Goal: Find specific page/section: Find specific page/section

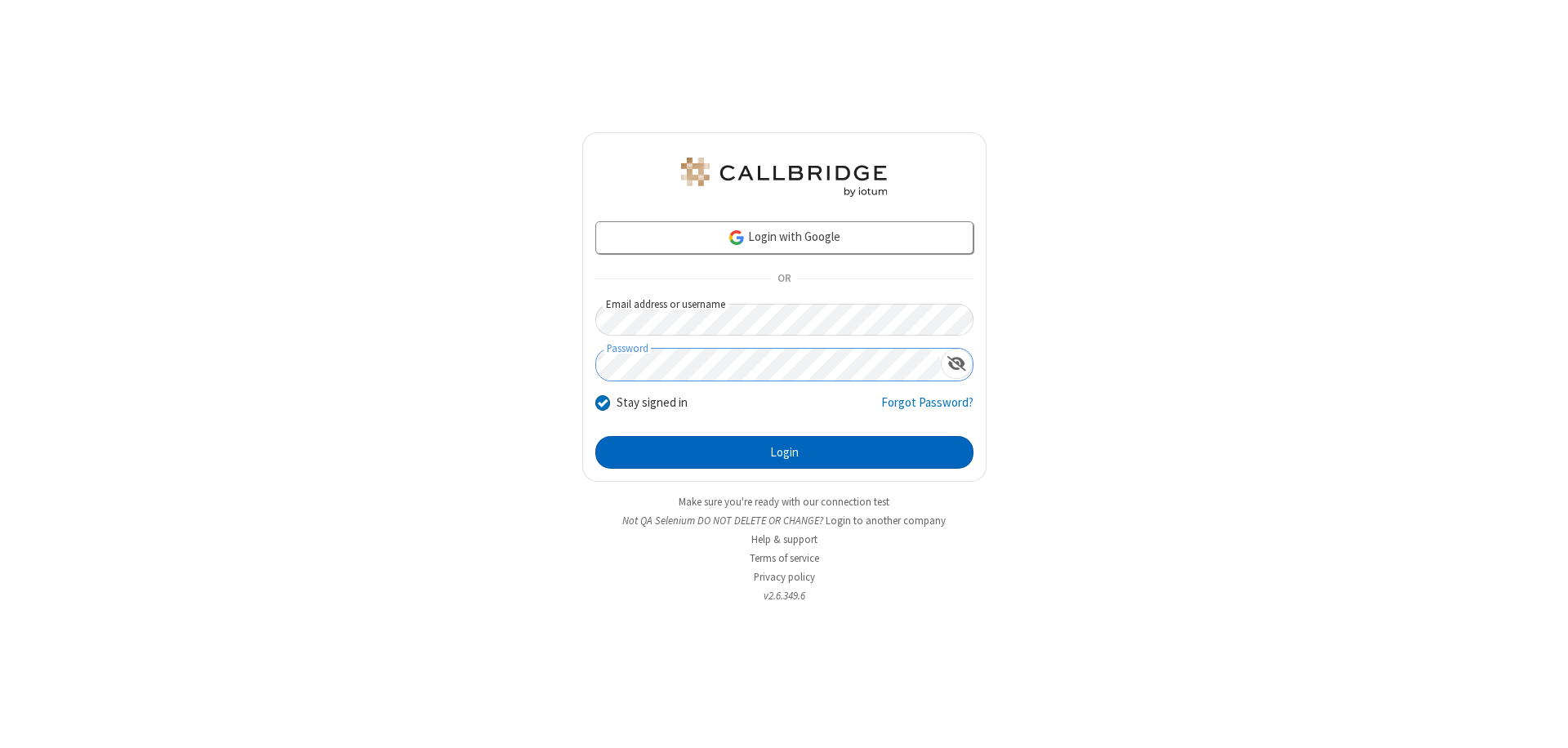
click at [784, 452] on button "Login" at bounding box center [784, 452] width 378 height 32
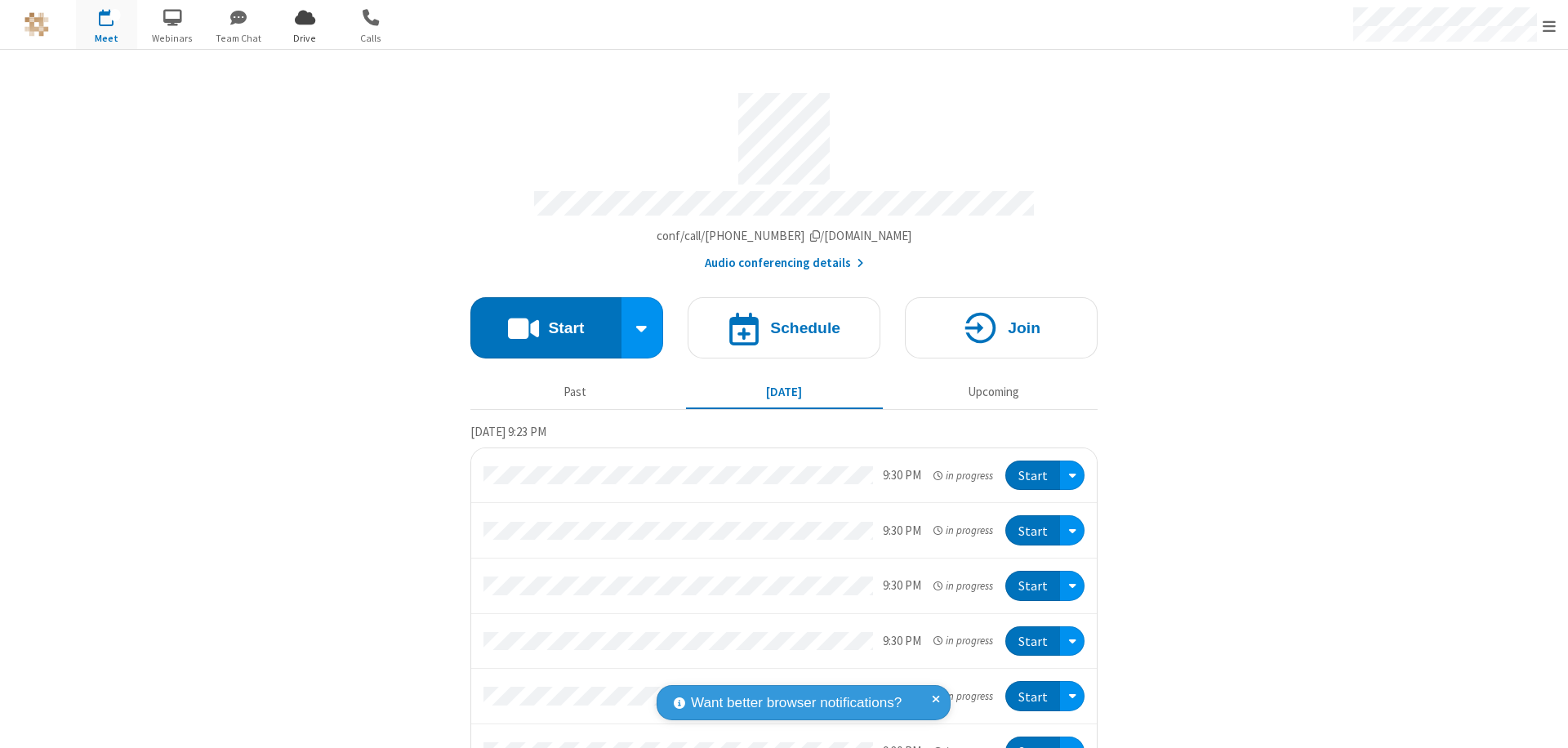
click at [1550, 25] on span "Open menu" at bounding box center [1550, 27] width 13 height 17
click at [305, 37] on span "Drive" at bounding box center [305, 38] width 61 height 15
